Goal: Book appointment/travel/reservation

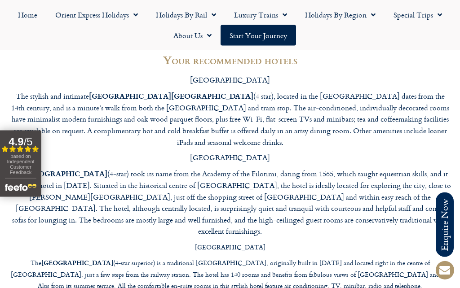
scroll to position [2435, 0]
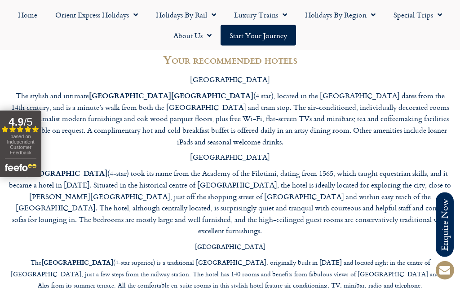
scroll to position [2475, 0]
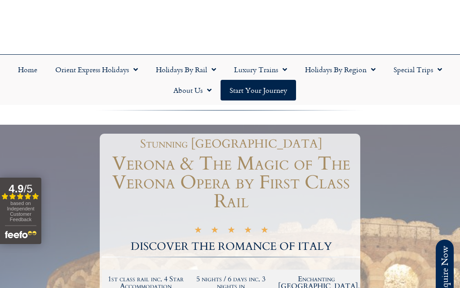
scroll to position [0, 0]
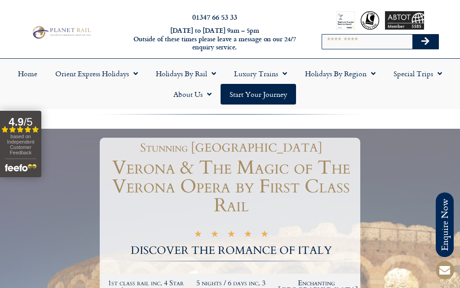
click at [182, 72] on link "Holidays by Rail" at bounding box center [186, 73] width 78 height 21
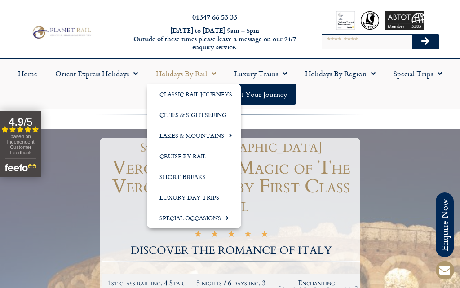
click at [218, 217] on link "Special Occasions" at bounding box center [194, 218] width 94 height 21
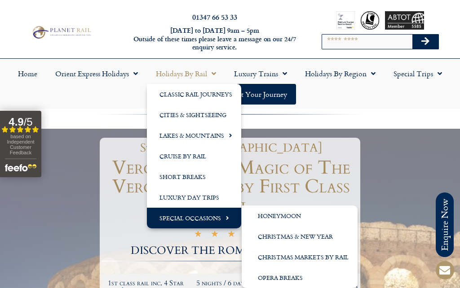
scroll to position [3, 0]
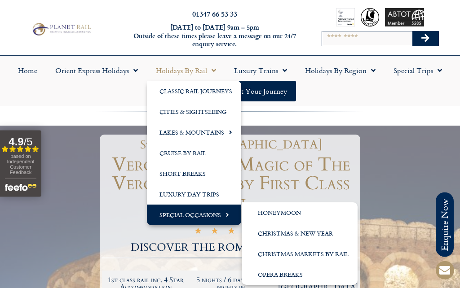
click at [286, 278] on link "Opera Breaks" at bounding box center [299, 275] width 116 height 21
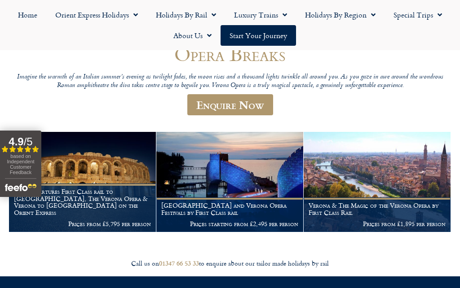
scroll to position [83, 0]
click at [233, 204] on h1 "[GEOGRAPHIC_DATA] and Verona Opera Festivals by First Class rail" at bounding box center [229, 209] width 137 height 14
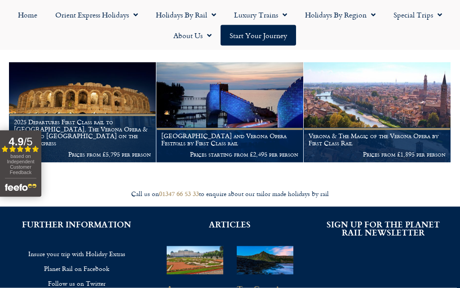
scroll to position [155, 0]
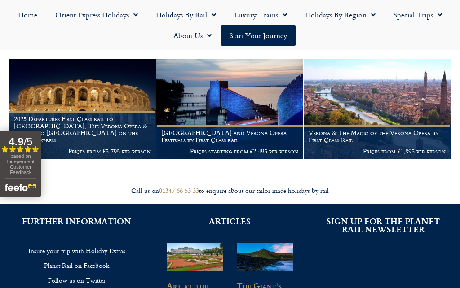
click at [394, 148] on p "Prices from £1,895 per person" at bounding box center [376, 151] width 137 height 7
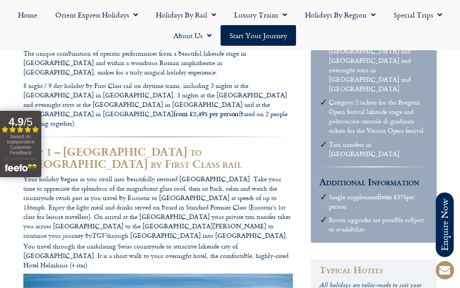
scroll to position [492, 0]
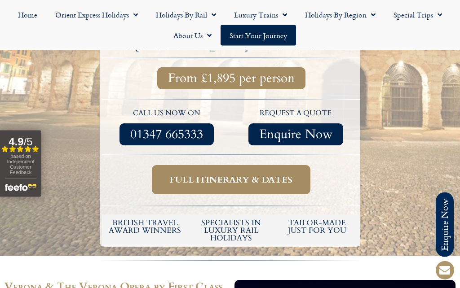
scroll to position [299, 0]
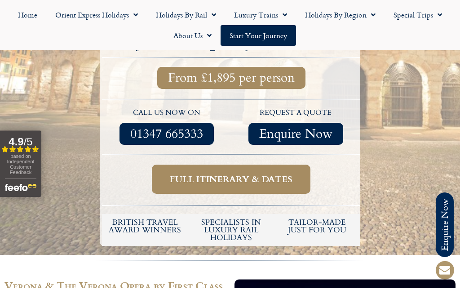
click at [227, 174] on span "Full itinerary & dates" at bounding box center [231, 179] width 123 height 11
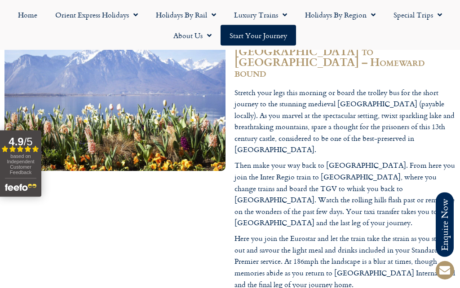
scroll to position [2153, 0]
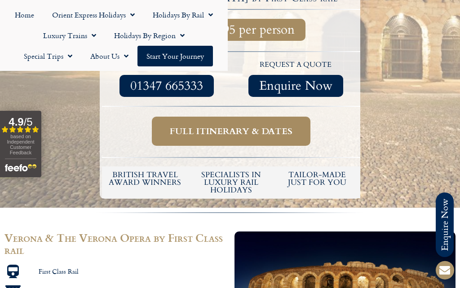
scroll to position [356, 0]
